Goal: Transaction & Acquisition: Purchase product/service

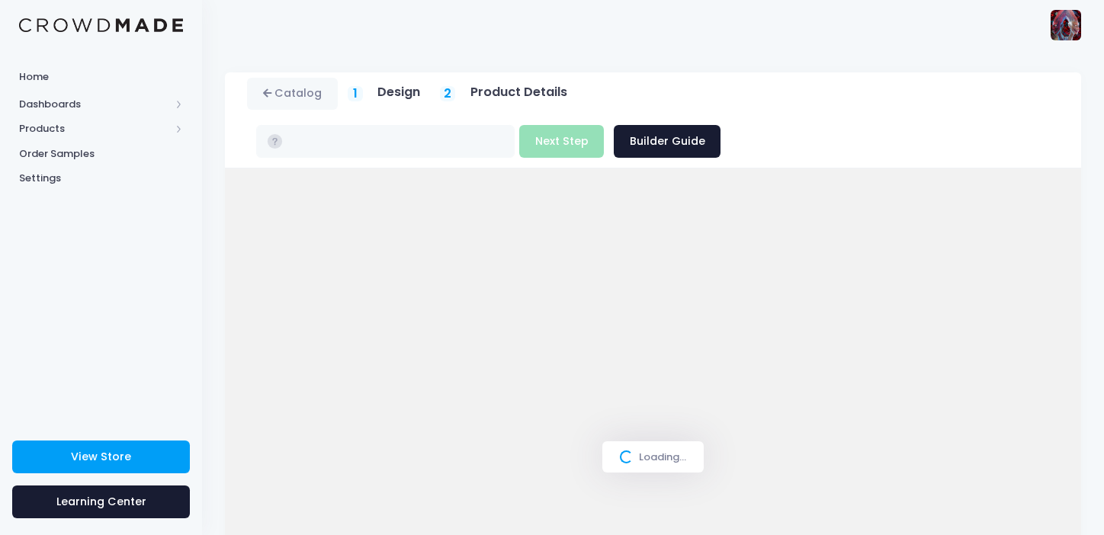
scroll to position [144, 0]
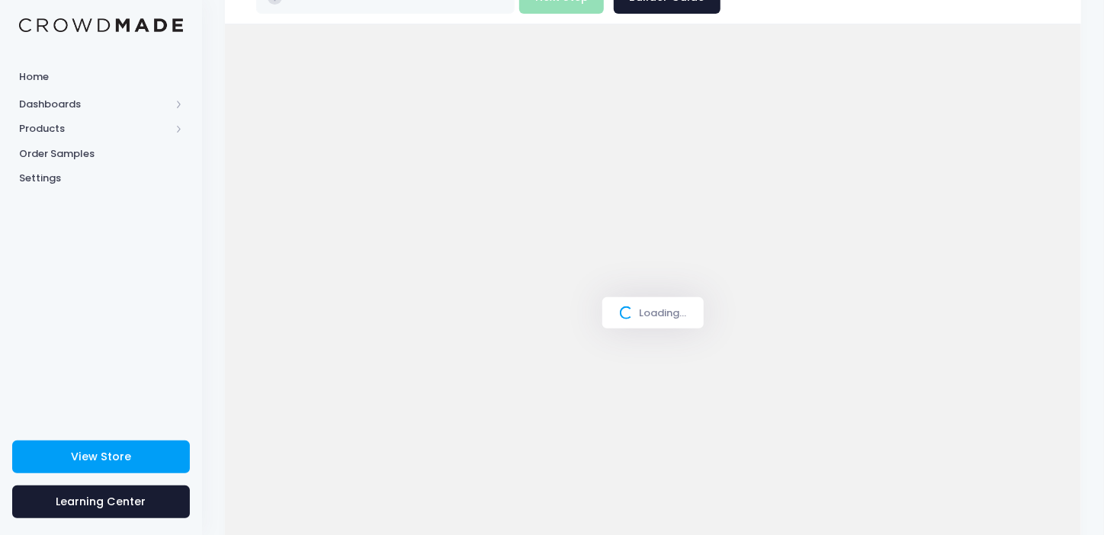
type input "$23.69"
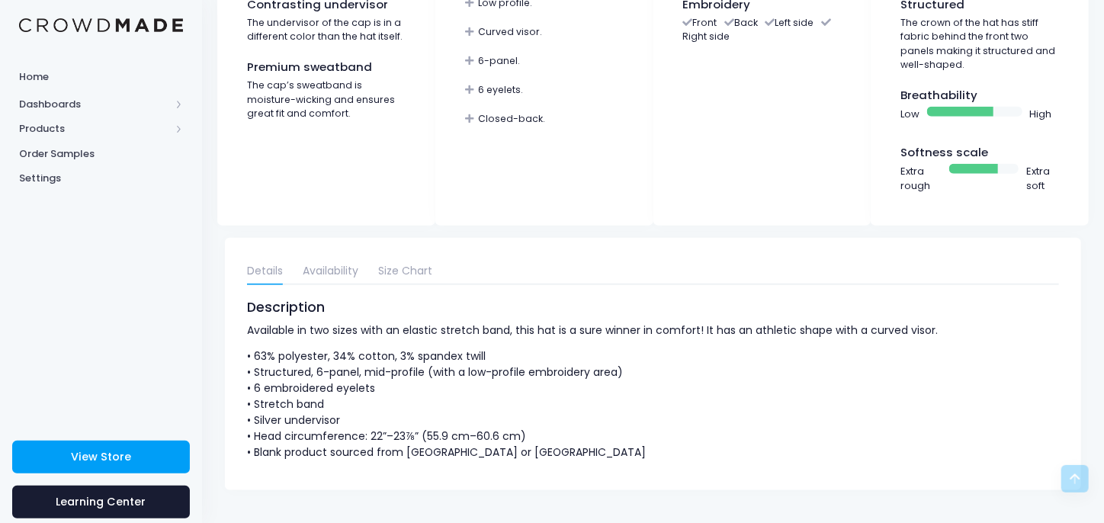
scroll to position [315, 0]
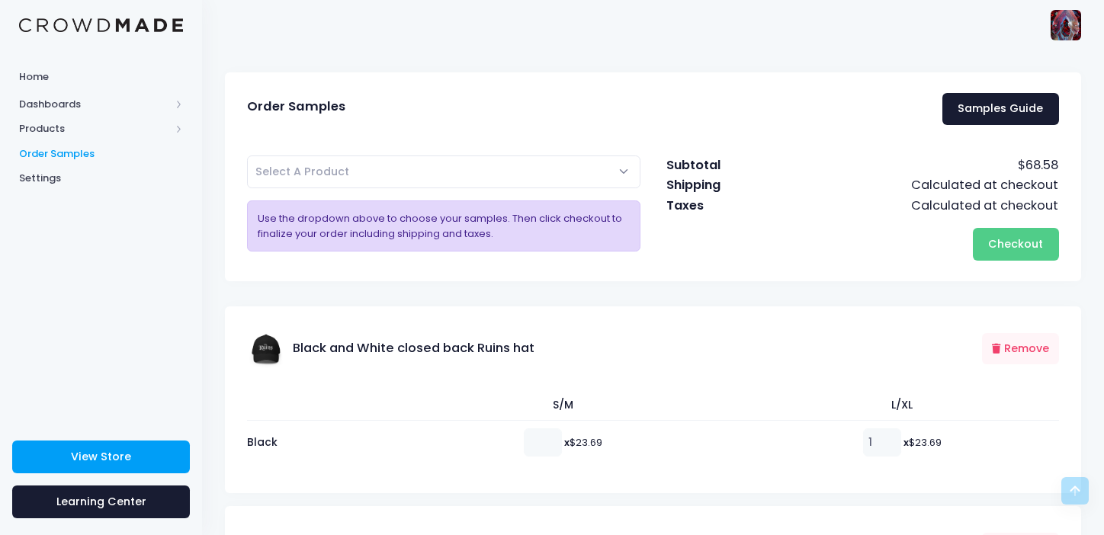
scroll to position [305, 0]
